Goal: Task Accomplishment & Management: Complete application form

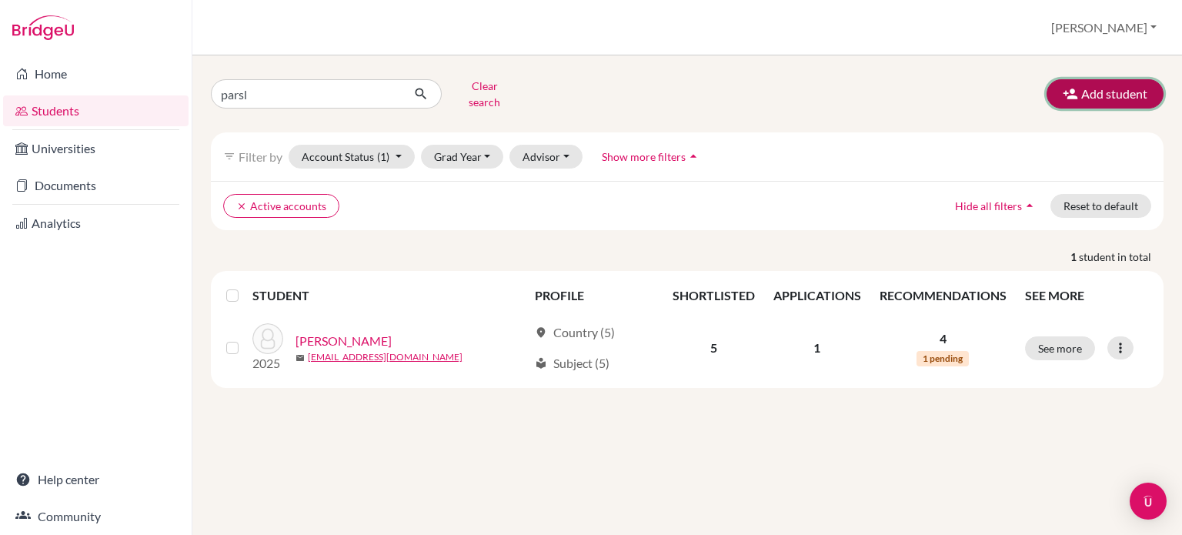
click at [1123, 82] on button "Add student" at bounding box center [1105, 93] width 117 height 29
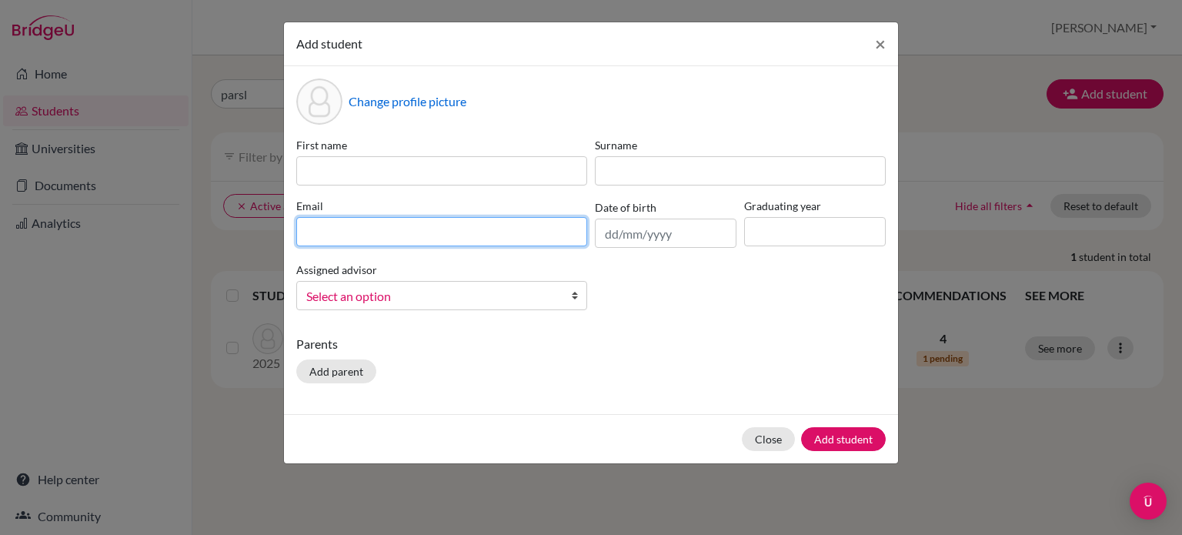
click at [435, 232] on input at bounding box center [441, 231] width 291 height 29
type input "[EMAIL_ADDRESS][DOMAIN_NAME]"
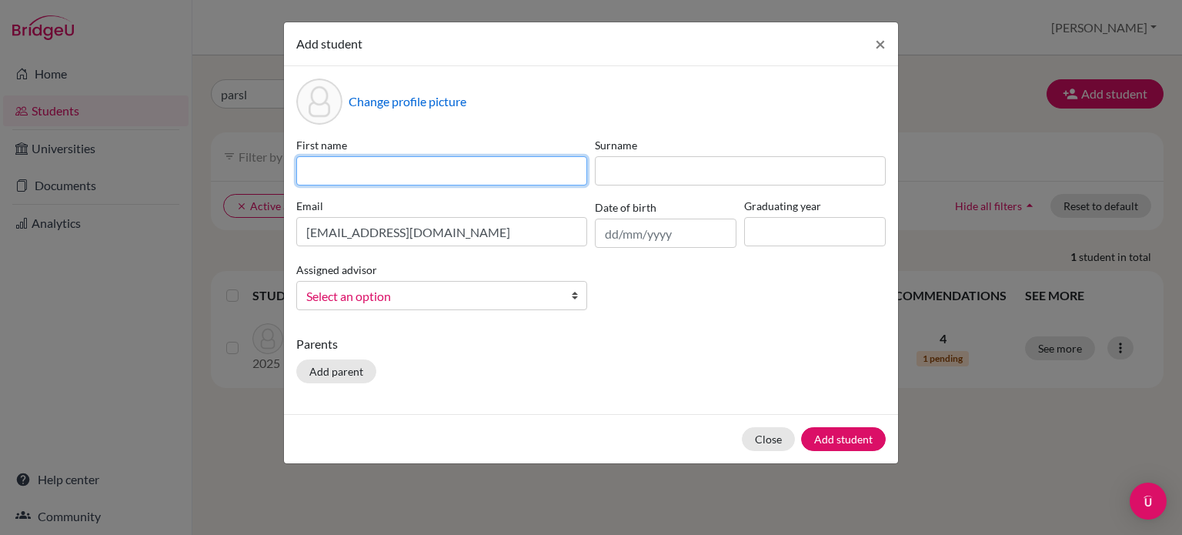
click at [476, 174] on input at bounding box center [441, 170] width 291 height 29
type input "Haw"
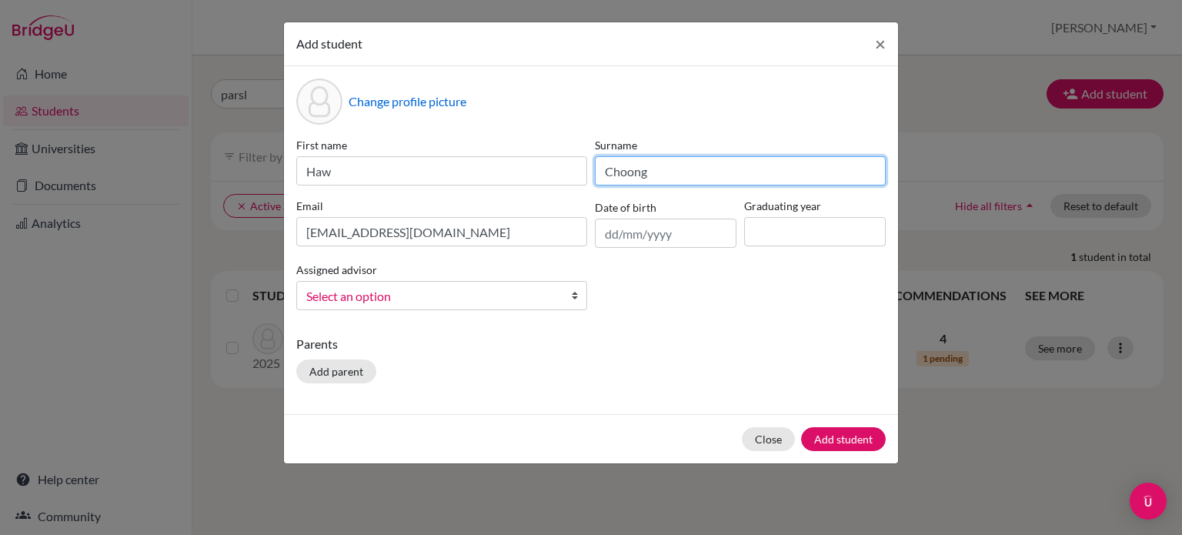
type input "Choong"
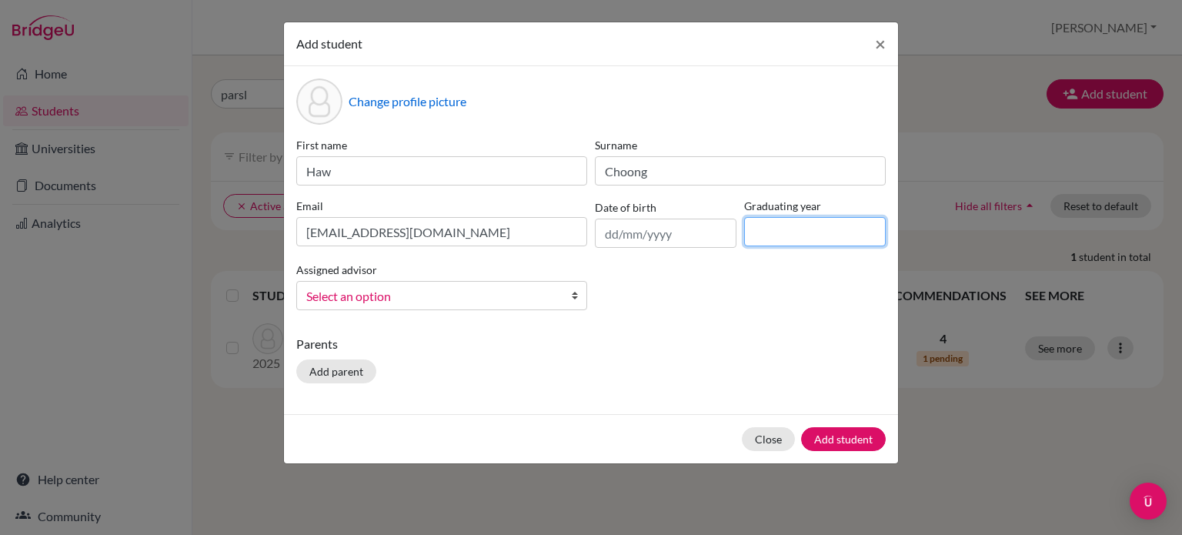
click at [766, 241] on input at bounding box center [815, 231] width 142 height 29
type input "2026"
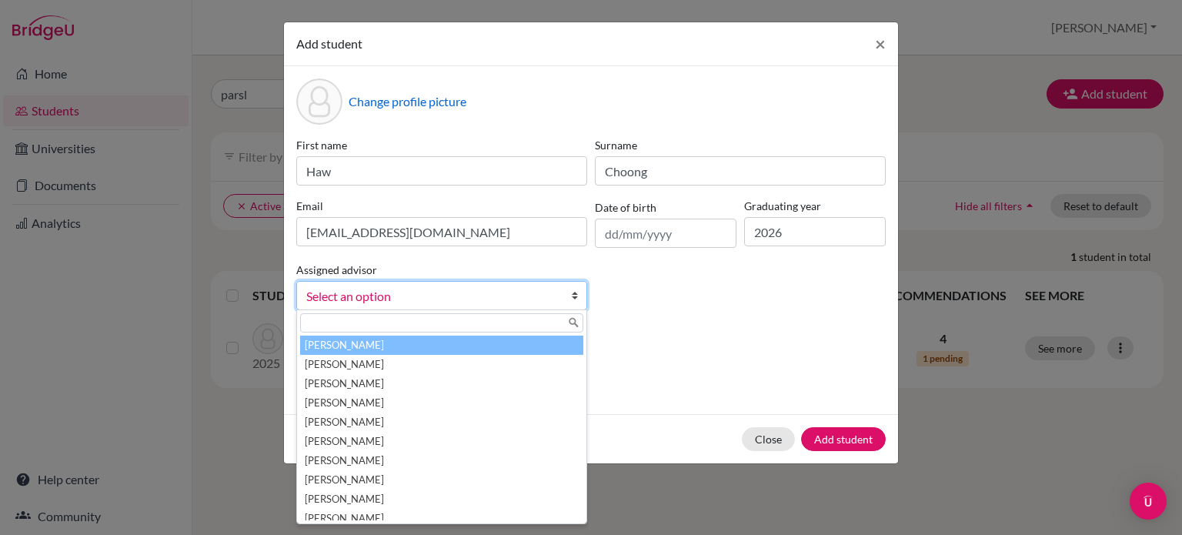
click at [520, 297] on span "Select an option" at bounding box center [431, 296] width 251 height 20
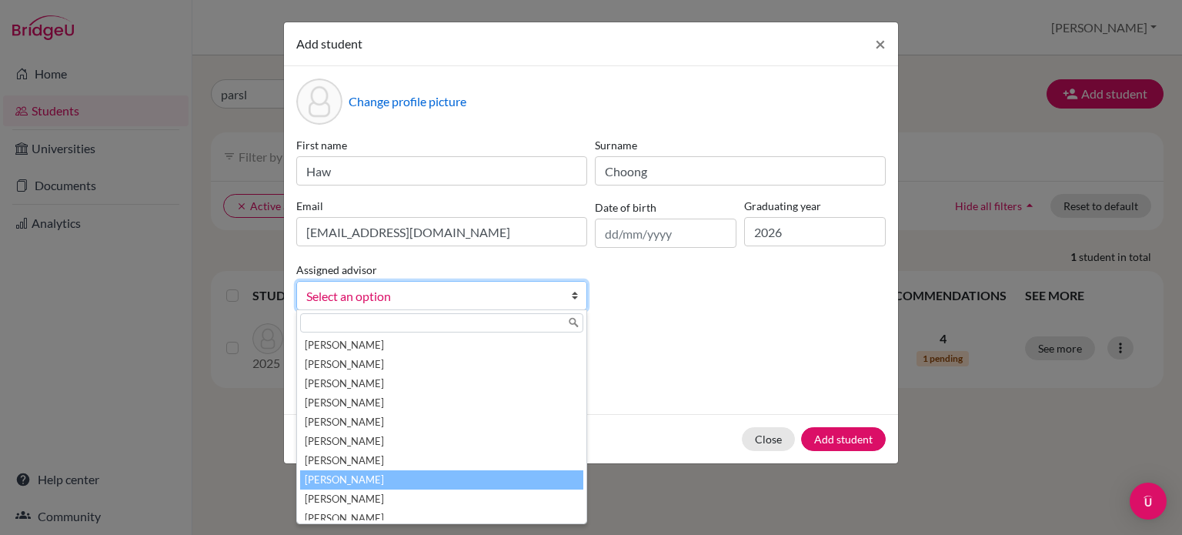
click at [459, 471] on li "[PERSON_NAME]" at bounding box center [441, 479] width 283 height 19
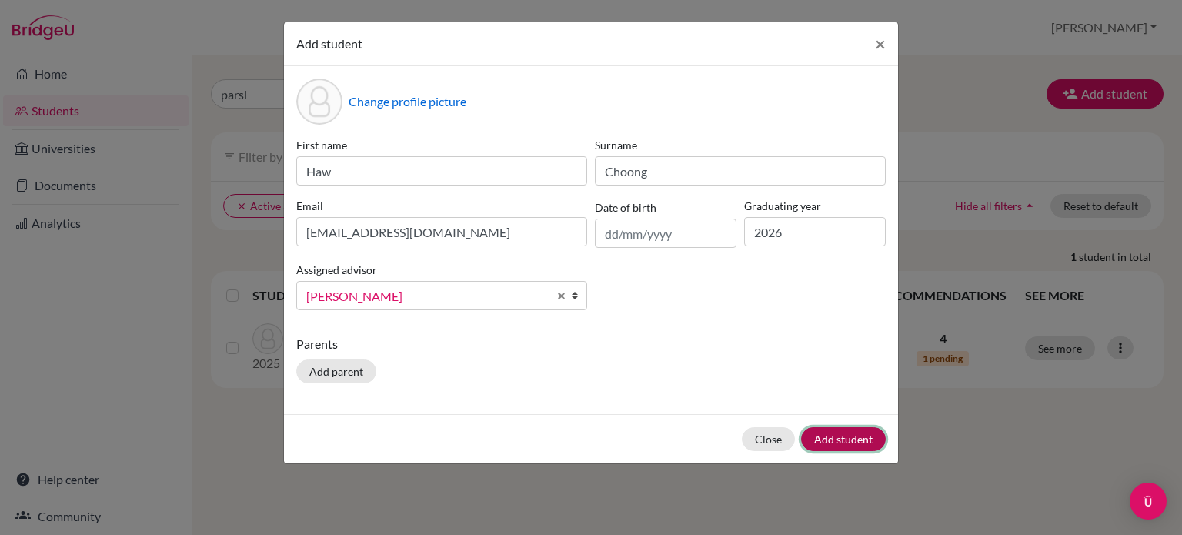
click at [825, 436] on button "Add student" at bounding box center [843, 439] width 85 height 24
